Goal: Task Accomplishment & Management: Complete application form

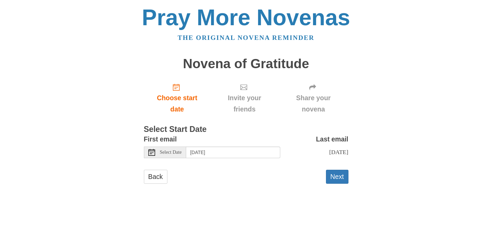
scroll to position [18, 0]
click at [340, 184] on button "Next" at bounding box center [337, 177] width 22 height 14
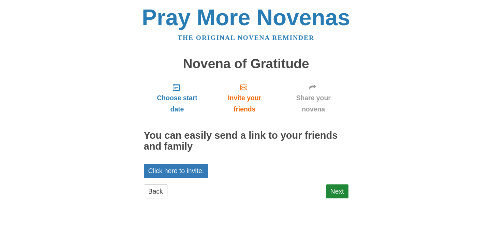
scroll to position [28, 0]
click at [328, 198] on link "Next" at bounding box center [337, 191] width 22 height 14
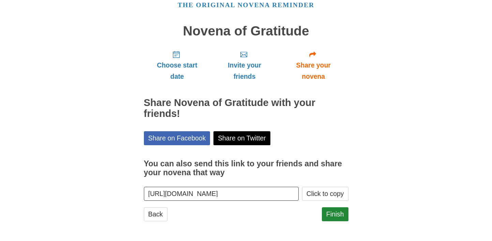
scroll to position [95, 0]
click at [334, 207] on link "Finish" at bounding box center [335, 214] width 27 height 14
